Goal: Navigation & Orientation: Find specific page/section

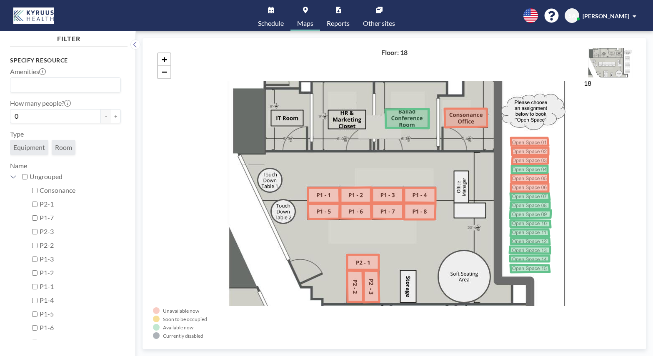
click at [408, 192] on icon at bounding box center [419, 195] width 31 height 15
click at [273, 14] on link "Schedule" at bounding box center [270, 15] width 39 height 31
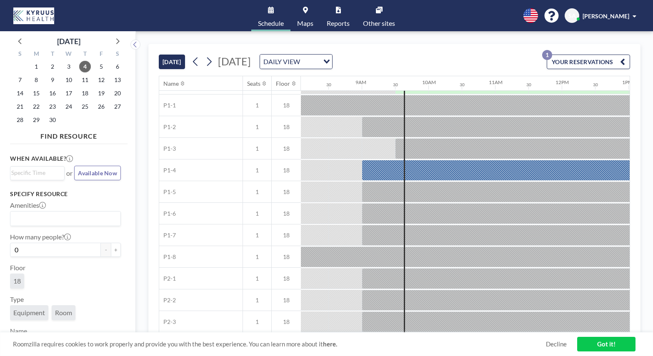
scroll to position [369, 540]
click at [306, 19] on link "Maps" at bounding box center [306, 15] width 30 height 31
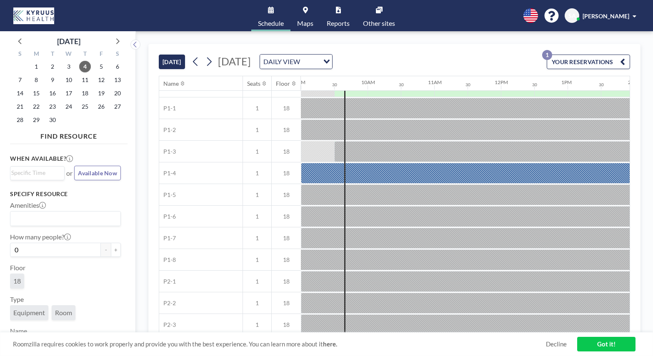
scroll to position [369, 600]
